Goal: Task Accomplishment & Management: Manage account settings

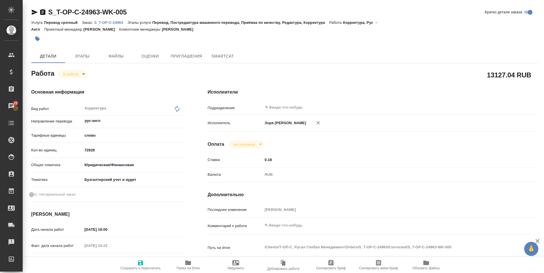
click at [182, 265] on span "Папка на Drive" at bounding box center [188, 264] width 41 height 11
click at [71, 77] on body "🙏 .cls-1 fill:#fff; AWATERA Zoria Tatiana Клиенты Спецификации Заказы 26 Чаты T…" at bounding box center [272, 136] width 544 height 273
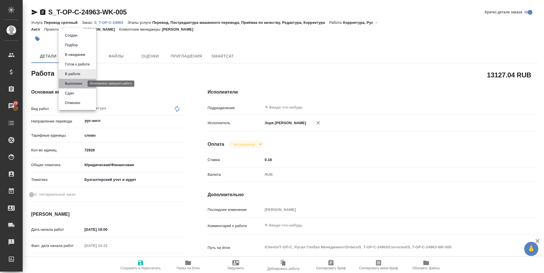
click at [73, 83] on button "Выполнен" at bounding box center [73, 84] width 21 height 6
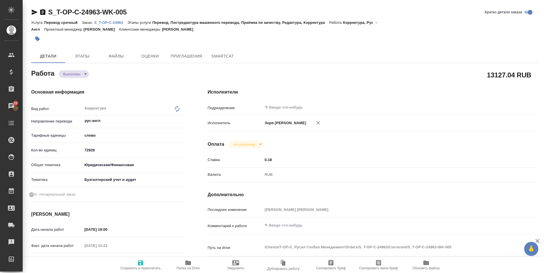
type textarea "x"
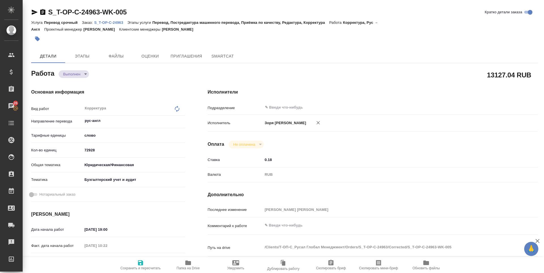
type textarea "x"
